Goal: Task Accomplishment & Management: Complete application form

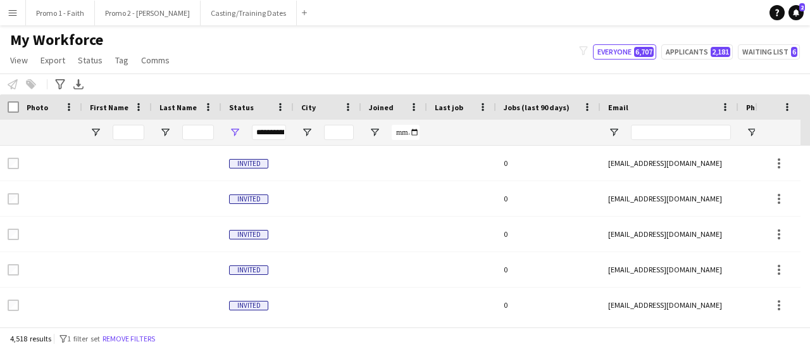
click at [123, 130] on input "First Name Filter Input" at bounding box center [129, 132] width 32 height 15
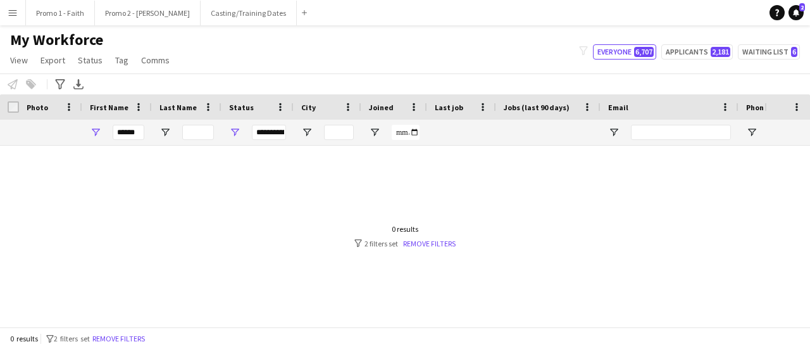
type input "******"
click at [233, 128] on span "Open Filter Menu" at bounding box center [234, 132] width 11 height 11
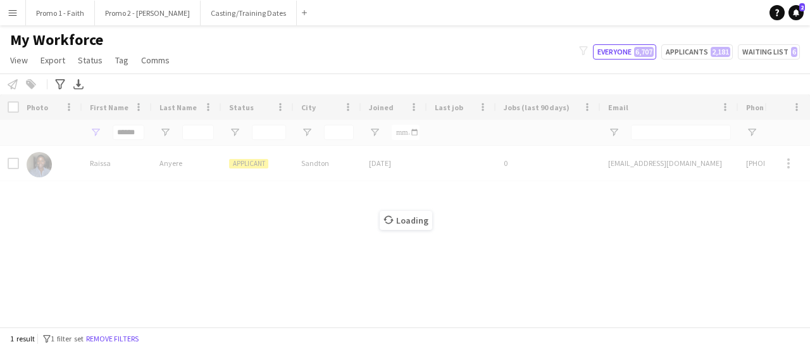
click at [155, 161] on div "Loading" at bounding box center [405, 210] width 810 height 232
click at [171, 165] on div "Loading" at bounding box center [405, 210] width 810 height 232
click at [209, 161] on div "Loading" at bounding box center [405, 210] width 810 height 232
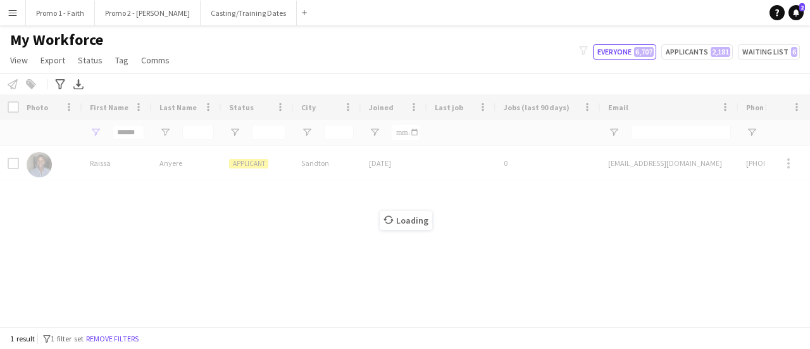
click at [209, 161] on div "Loading" at bounding box center [405, 210] width 810 height 232
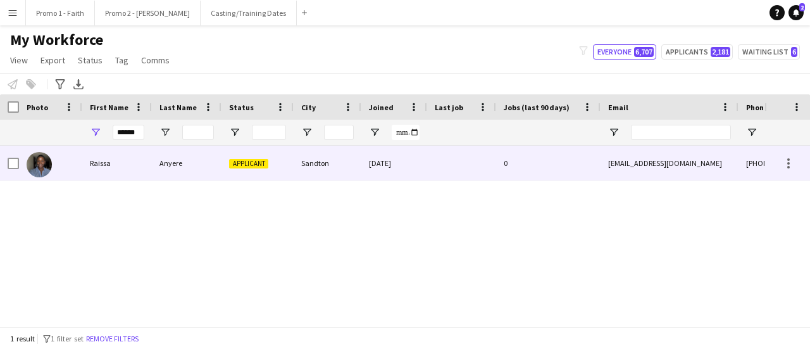
click at [261, 164] on span "Applicant" at bounding box center [248, 163] width 39 height 9
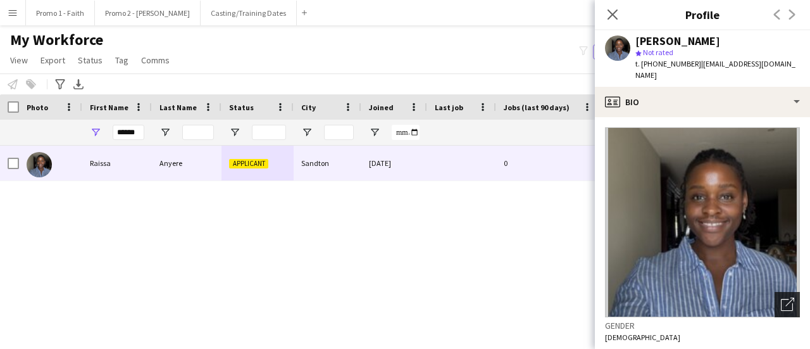
click at [781, 297] on icon "Open photos pop-in" at bounding box center [787, 303] width 13 height 13
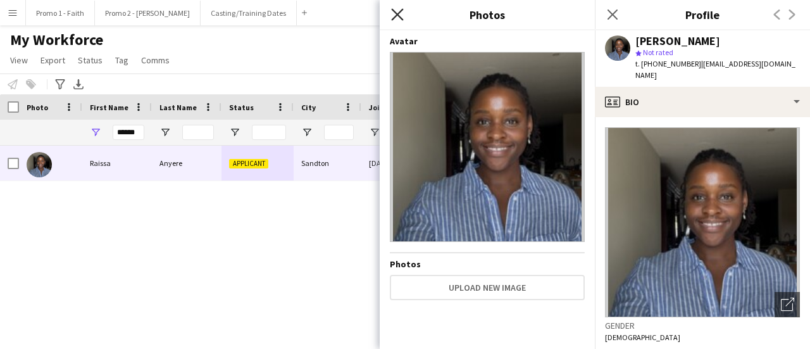
click at [396, 20] on icon "Close pop-in" at bounding box center [397, 14] width 12 height 12
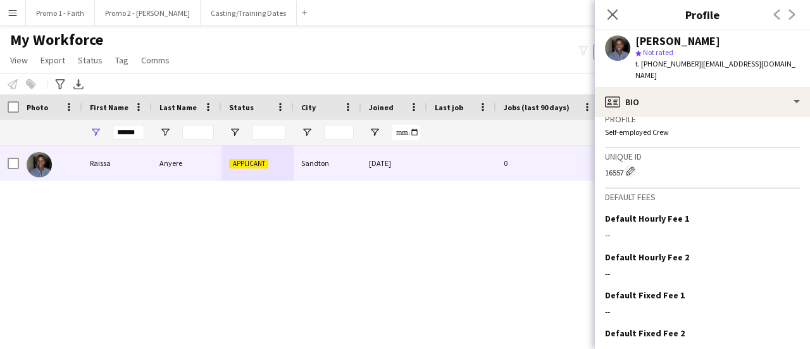
scroll to position [592, 0]
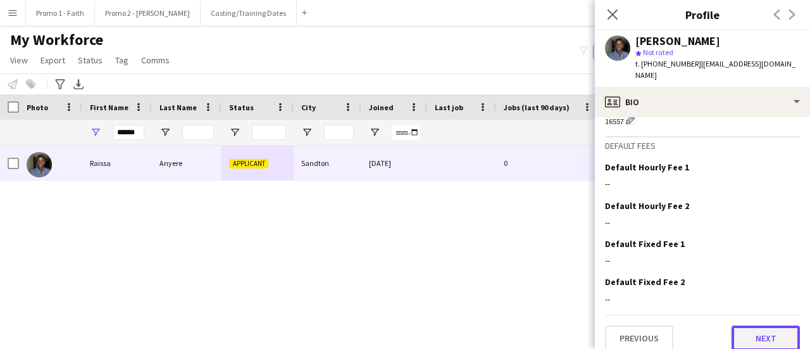
click at [758, 333] on button "Next" at bounding box center [766, 337] width 68 height 25
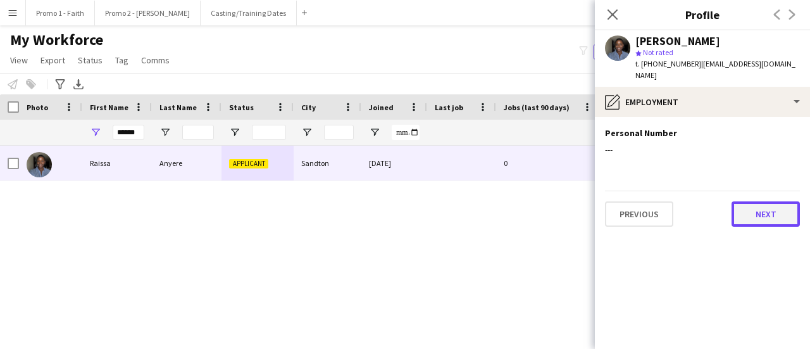
click at [768, 205] on button "Next" at bounding box center [766, 213] width 68 height 25
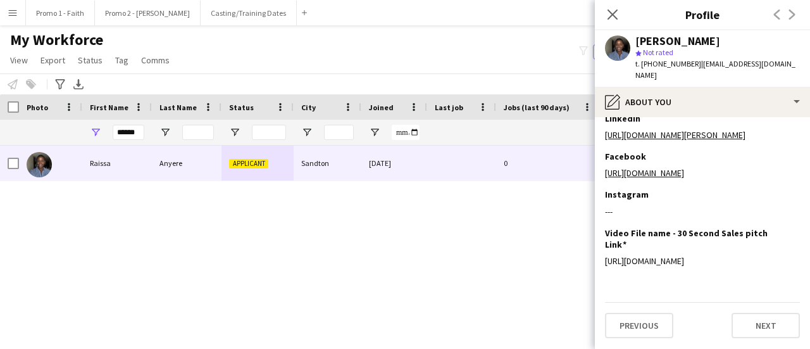
scroll to position [312, 0]
click at [763, 325] on button "Next" at bounding box center [766, 325] width 68 height 25
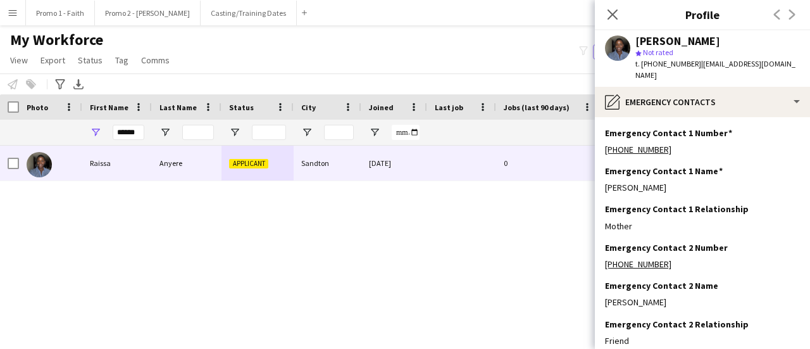
scroll to position [67, 0]
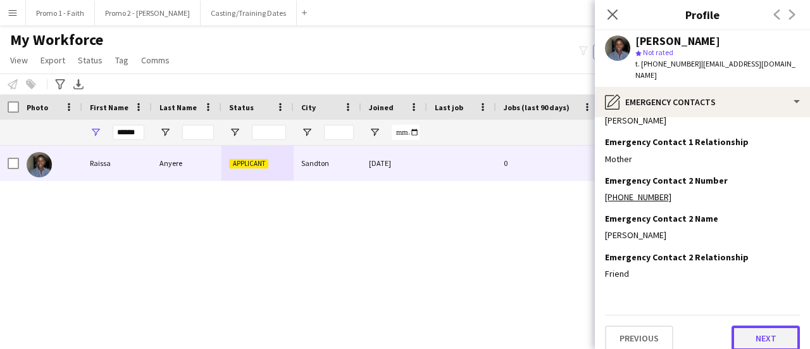
click at [764, 325] on button "Next" at bounding box center [766, 337] width 68 height 25
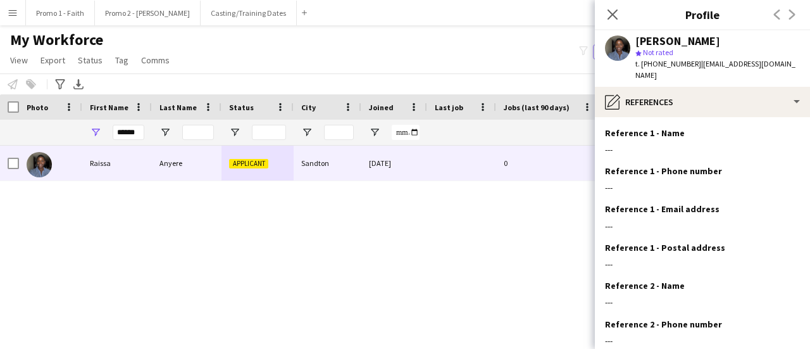
scroll to position [143, 0]
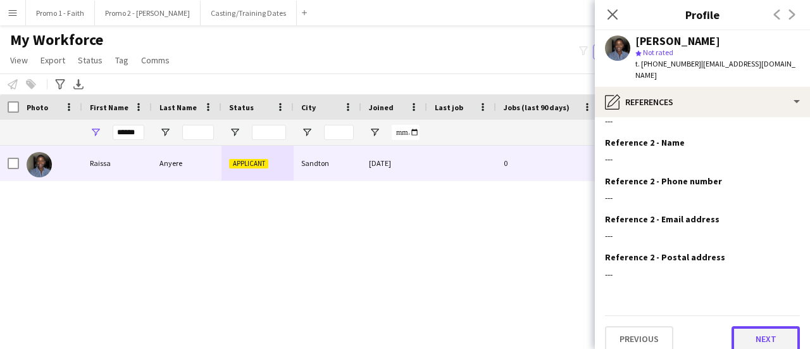
click at [763, 326] on button "Next" at bounding box center [766, 338] width 68 height 25
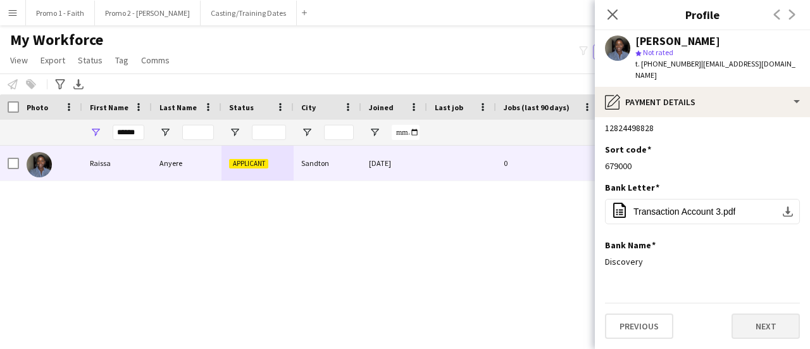
scroll to position [0, 0]
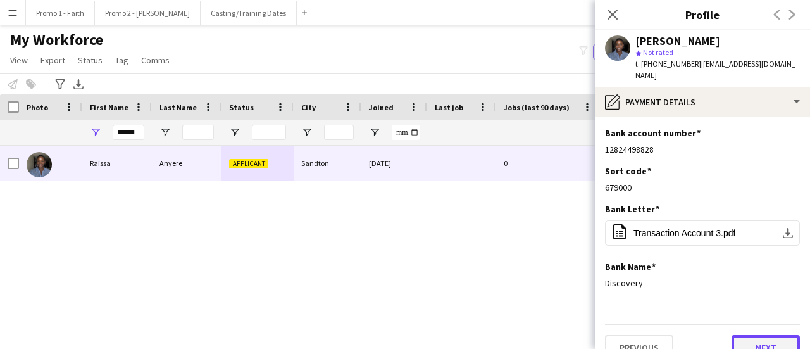
click at [763, 335] on button "Next" at bounding box center [766, 347] width 68 height 25
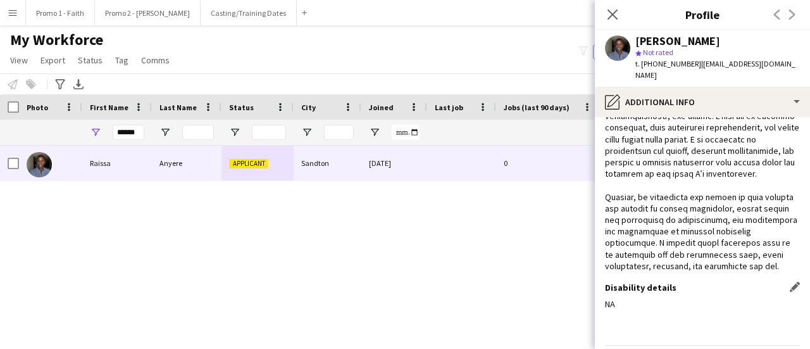
scroll to position [413, 0]
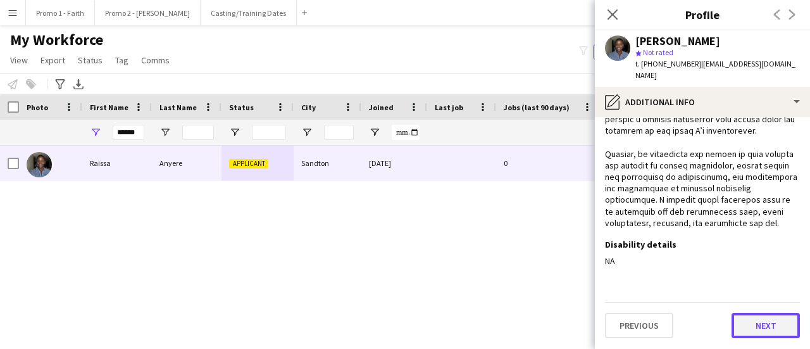
click at [761, 323] on button "Next" at bounding box center [766, 325] width 68 height 25
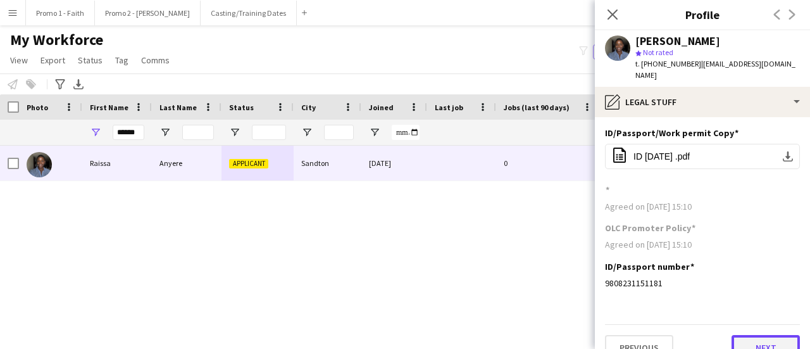
click at [761, 335] on button "Next" at bounding box center [766, 347] width 68 height 25
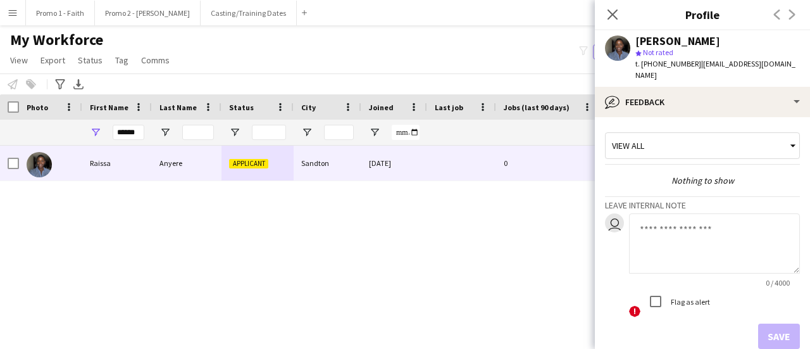
scroll to position [58, 0]
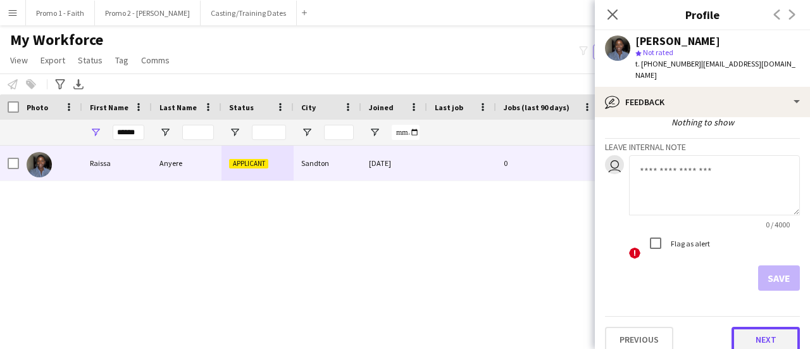
click at [753, 327] on button "Next" at bounding box center [766, 339] width 68 height 25
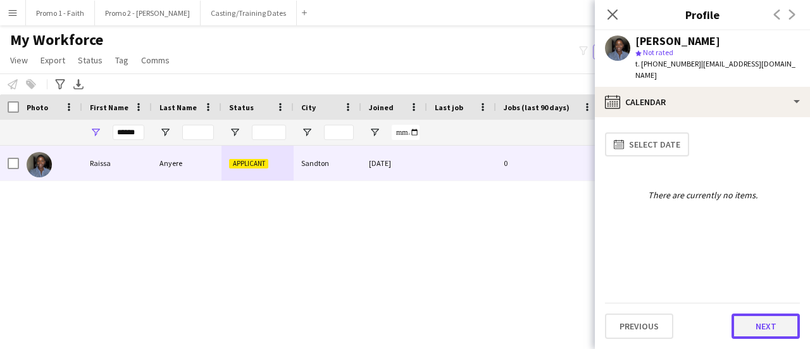
click at [751, 325] on button "Next" at bounding box center [766, 325] width 68 height 25
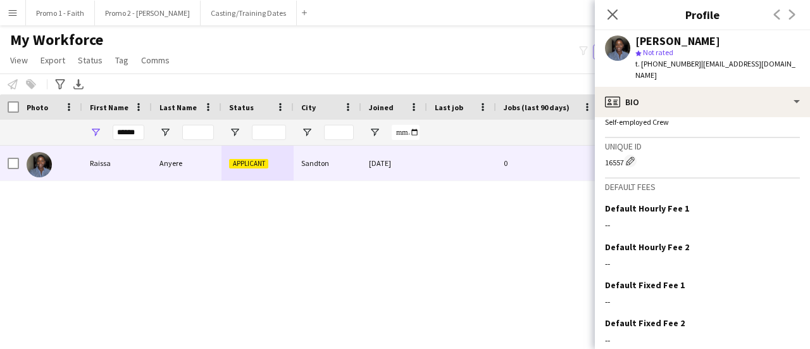
scroll to position [592, 0]
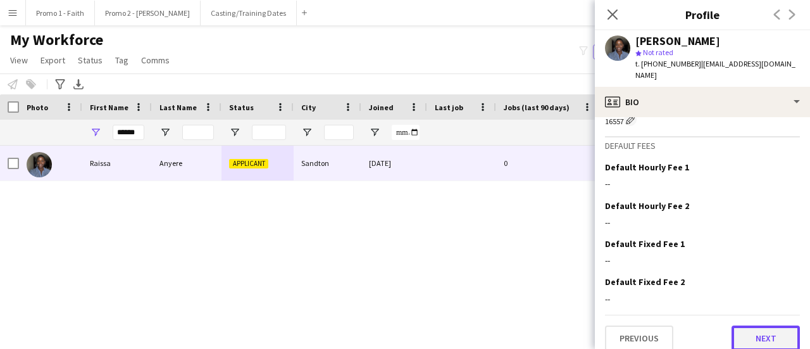
click at [745, 325] on button "Next" at bounding box center [766, 337] width 68 height 25
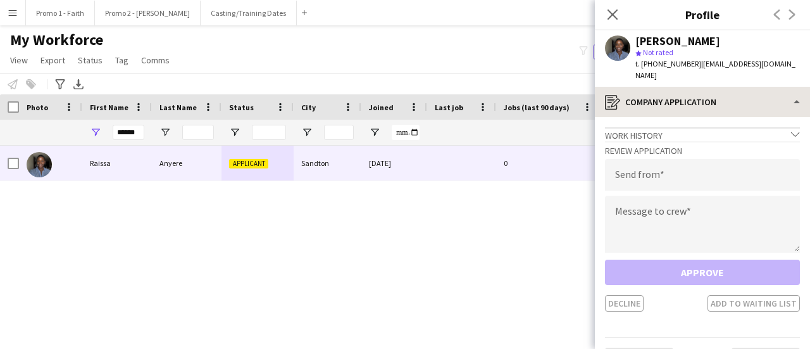
drag, startPoint x: 690, startPoint y: 66, endPoint x: 804, endPoint y: 75, distance: 113.7
click at [804, 75] on app-crew-profile "Close pop-in Profile Previous Next [PERSON_NAME] star Not rated t. [PHONE_NUMBE…" at bounding box center [702, 174] width 215 height 349
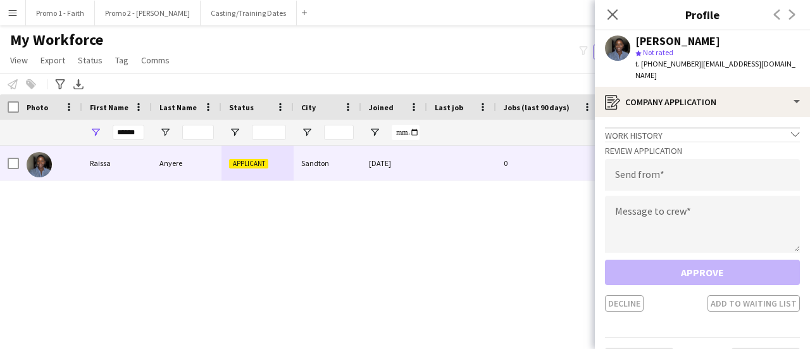
copy app-crew-profile "[EMAIL_ADDRESS][DOMAIN_NAME] register"
click at [660, 165] on input "email" at bounding box center [702, 175] width 195 height 32
paste input "**********"
type input "**********"
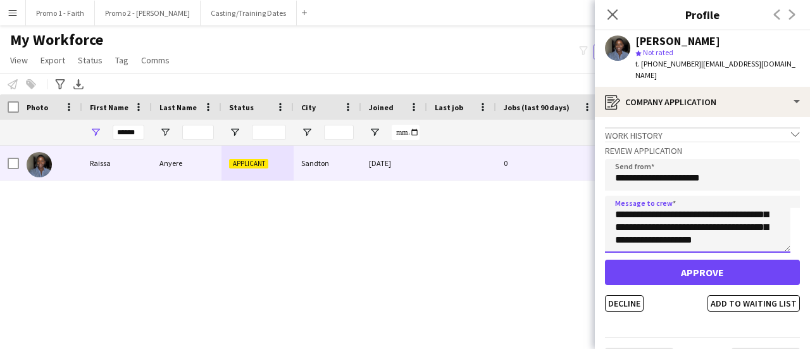
scroll to position [38, 0]
type textarea "**********"
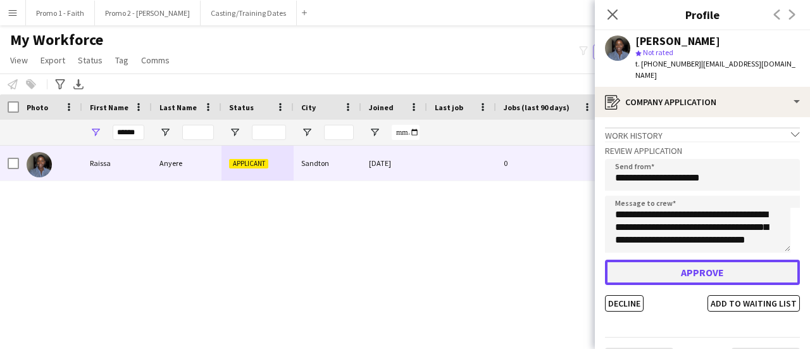
click at [678, 261] on button "Approve" at bounding box center [702, 271] width 195 height 25
